Goal: Navigation & Orientation: Find specific page/section

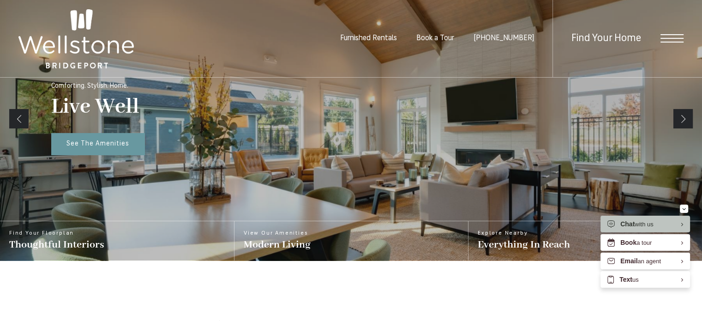
click at [665, 39] on span "Open Menu" at bounding box center [671, 38] width 23 height 8
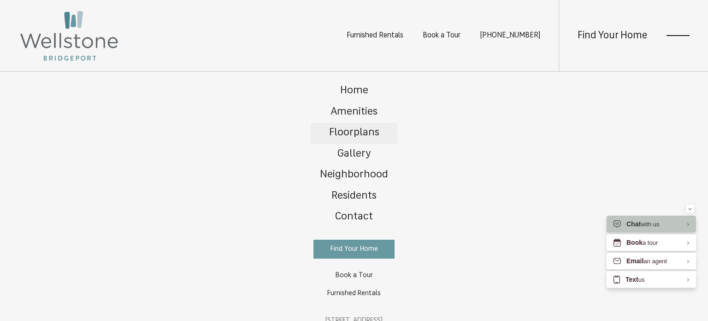
click at [357, 136] on span "Floorplans" at bounding box center [354, 132] width 50 height 11
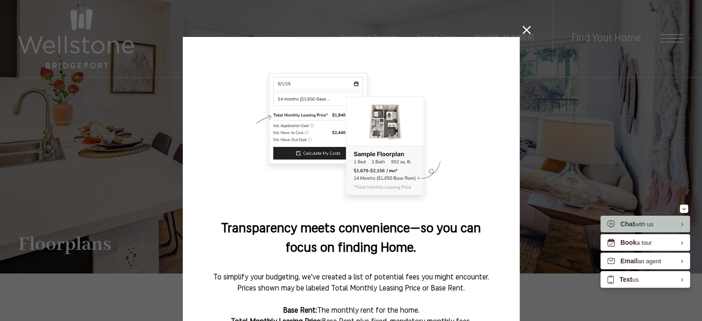
click at [522, 30] on icon at bounding box center [526, 30] width 8 height 8
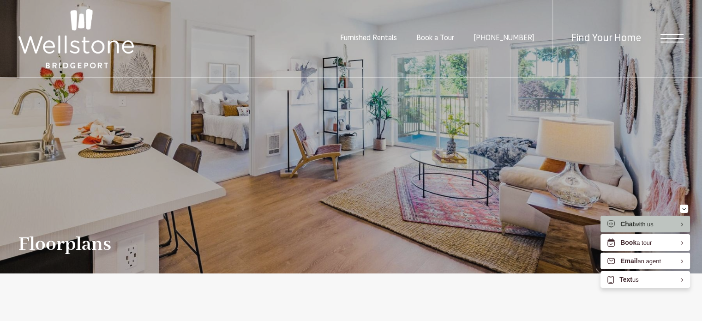
click at [679, 35] on span "Open Menu" at bounding box center [671, 34] width 23 height 1
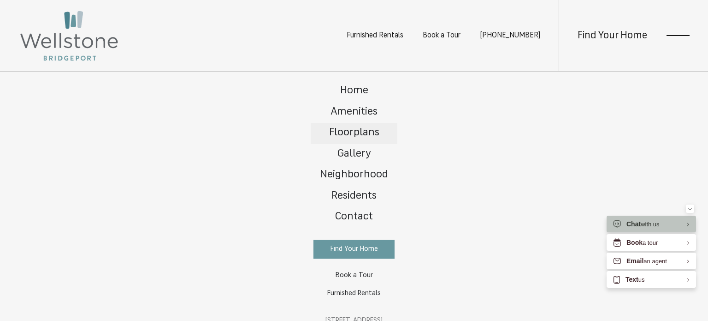
click at [354, 132] on span "Floorplans" at bounding box center [354, 132] width 50 height 11
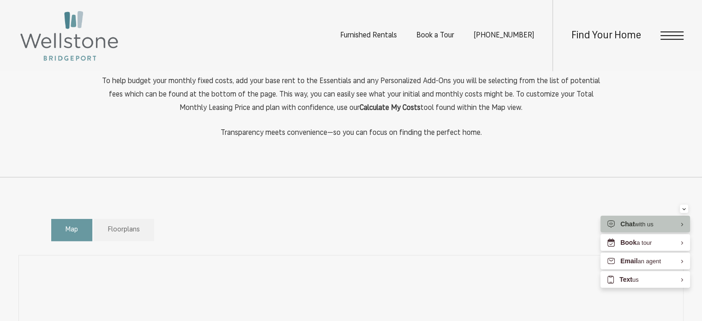
scroll to position [376, 0]
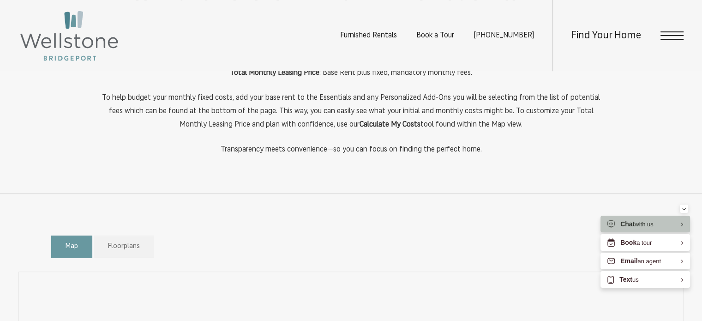
click at [684, 27] on div "Furnished Rentals Book a Tour (253) 400-3144 Find Your Home" at bounding box center [351, 35] width 702 height 71
click at [678, 36] on span "Open Menu" at bounding box center [671, 35] width 23 height 8
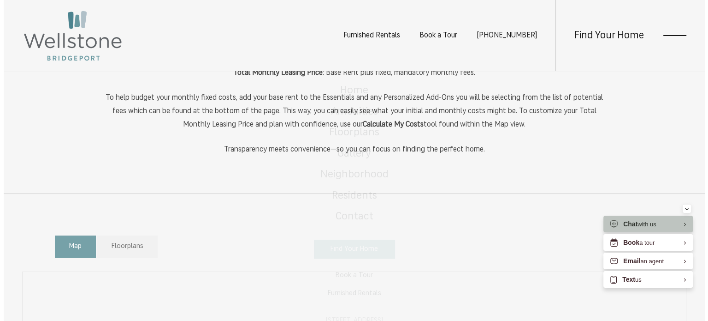
scroll to position [0, 0]
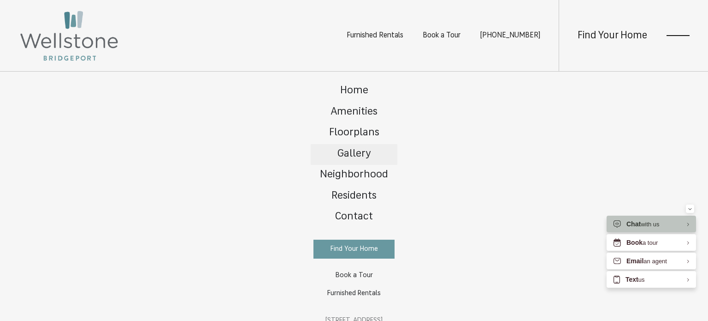
click at [356, 155] on span "Gallery" at bounding box center [355, 154] width 34 height 11
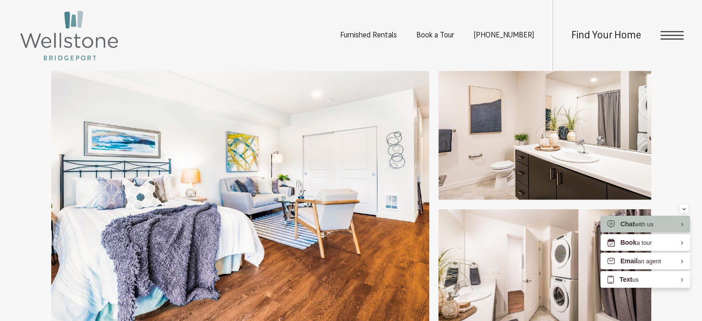
scroll to position [1937, 0]
